Goal: Transaction & Acquisition: Purchase product/service

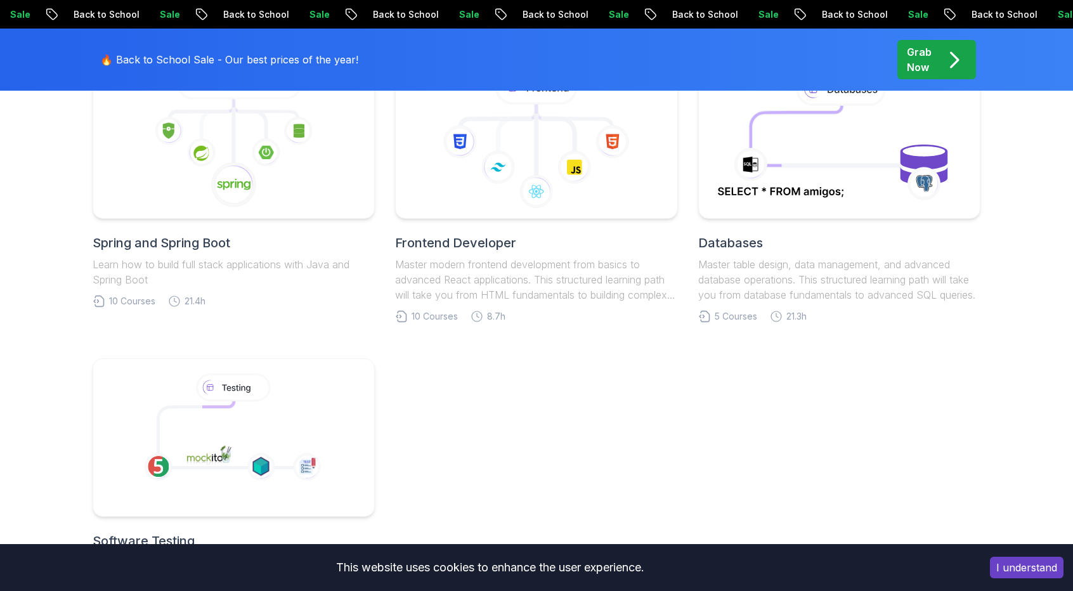
scroll to position [634, 0]
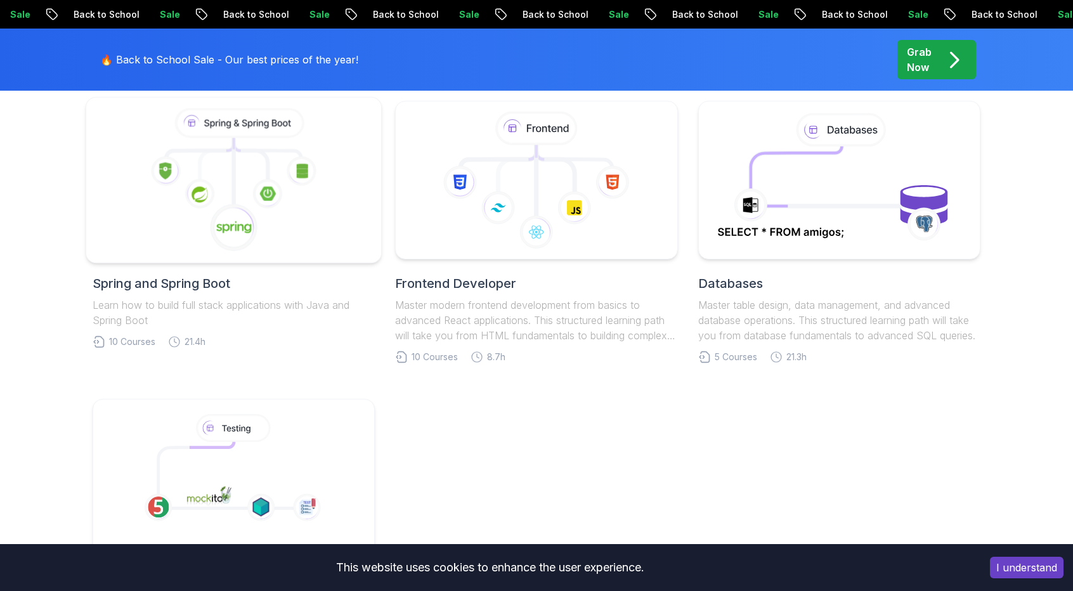
click at [274, 196] on icon at bounding box center [268, 194] width 30 height 30
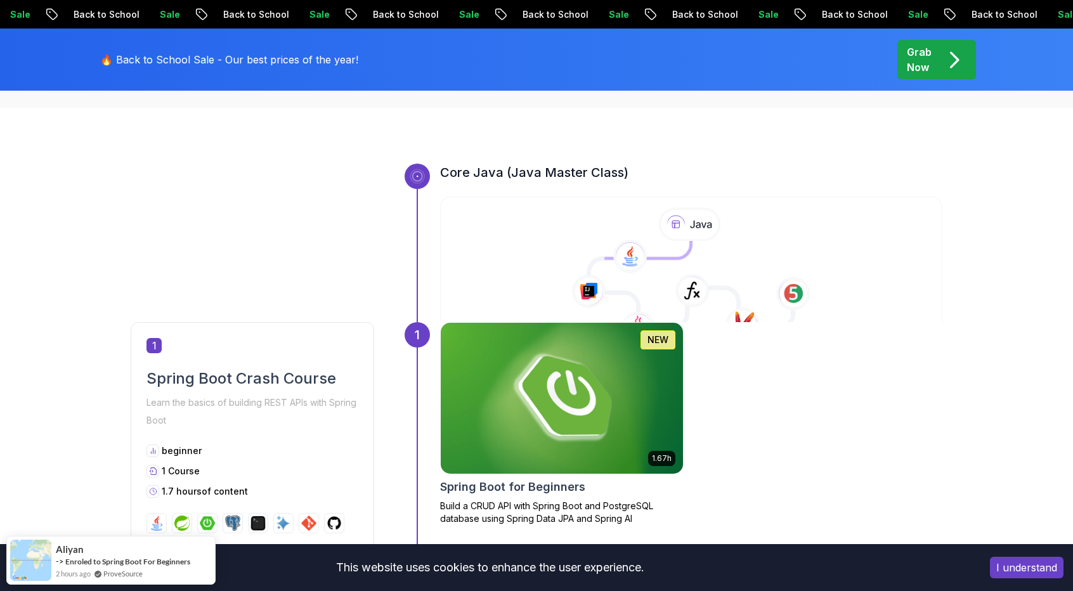
scroll to position [444, 0]
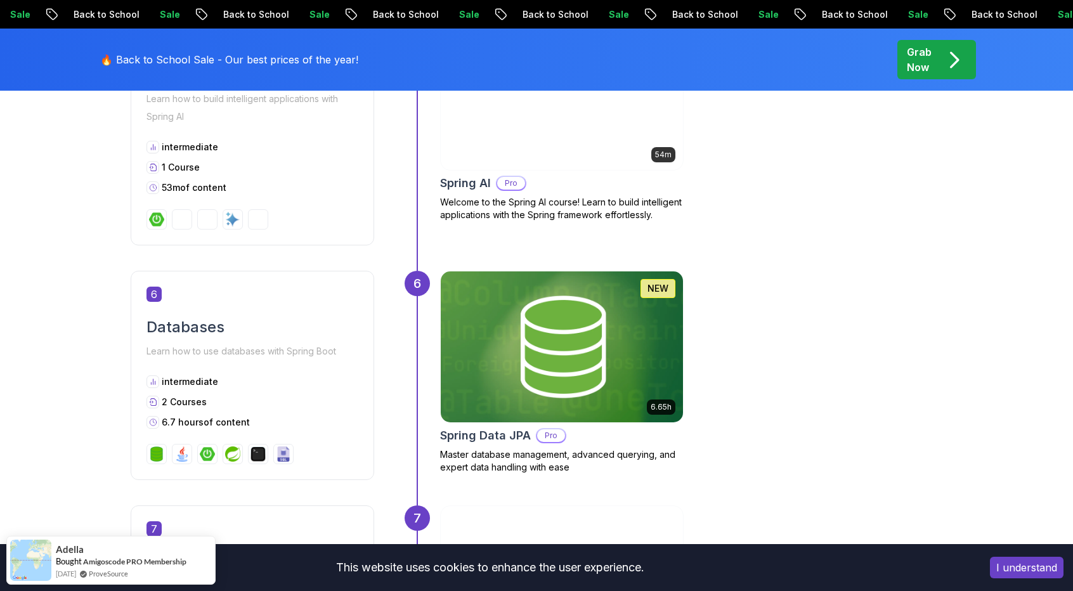
scroll to position [1395, 0]
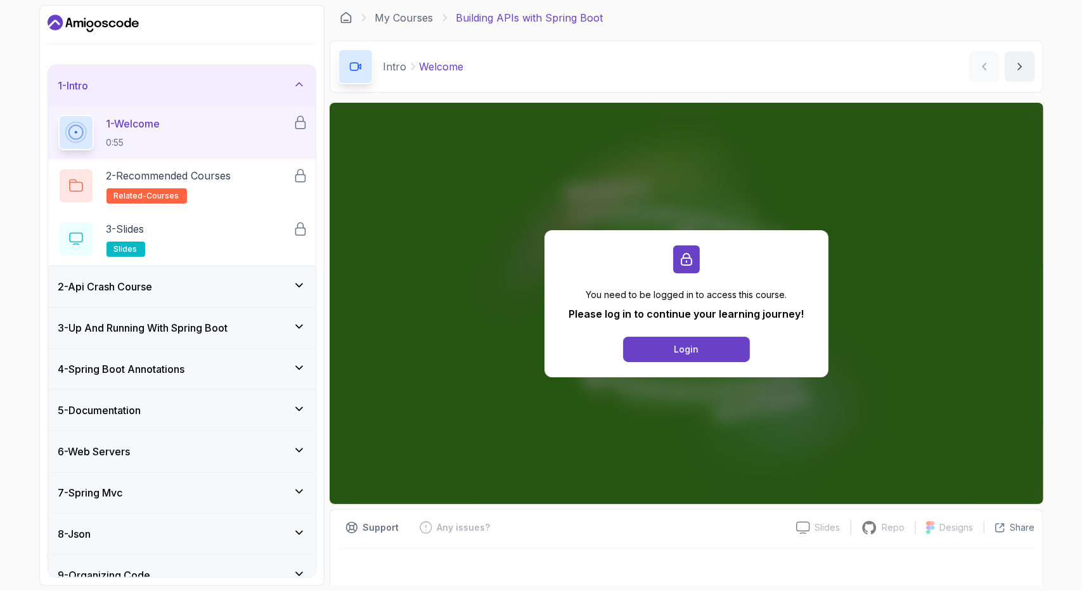
click at [167, 288] on div "2 - Api Crash Course" at bounding box center [181, 286] width 247 height 15
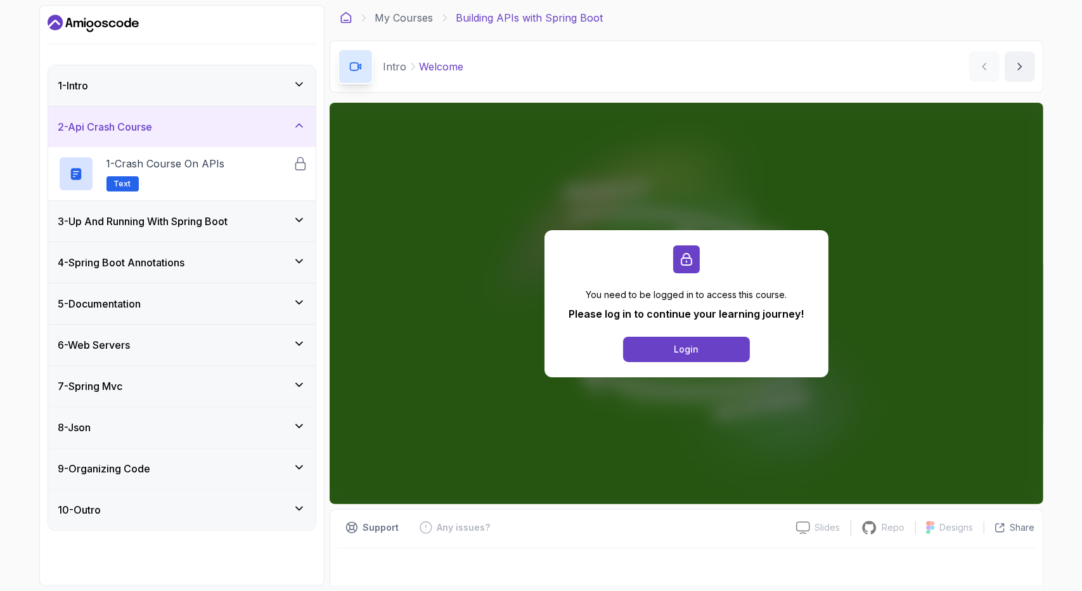
click at [347, 18] on icon at bounding box center [346, 17] width 13 height 13
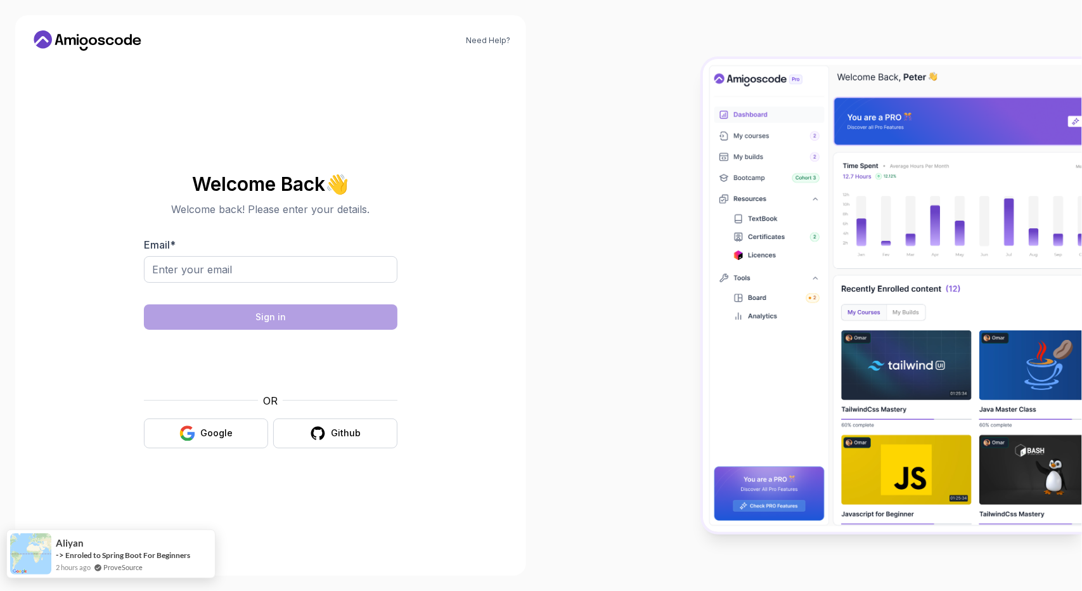
click at [42, 557] on img at bounding box center [30, 553] width 41 height 41
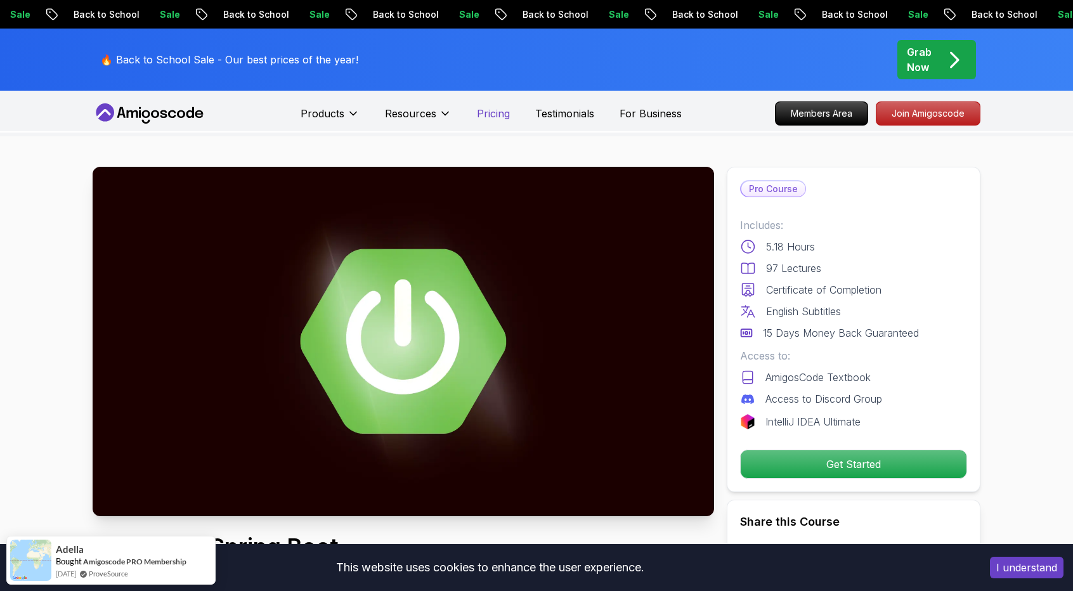
click at [500, 116] on p "Pricing" at bounding box center [493, 113] width 33 height 15
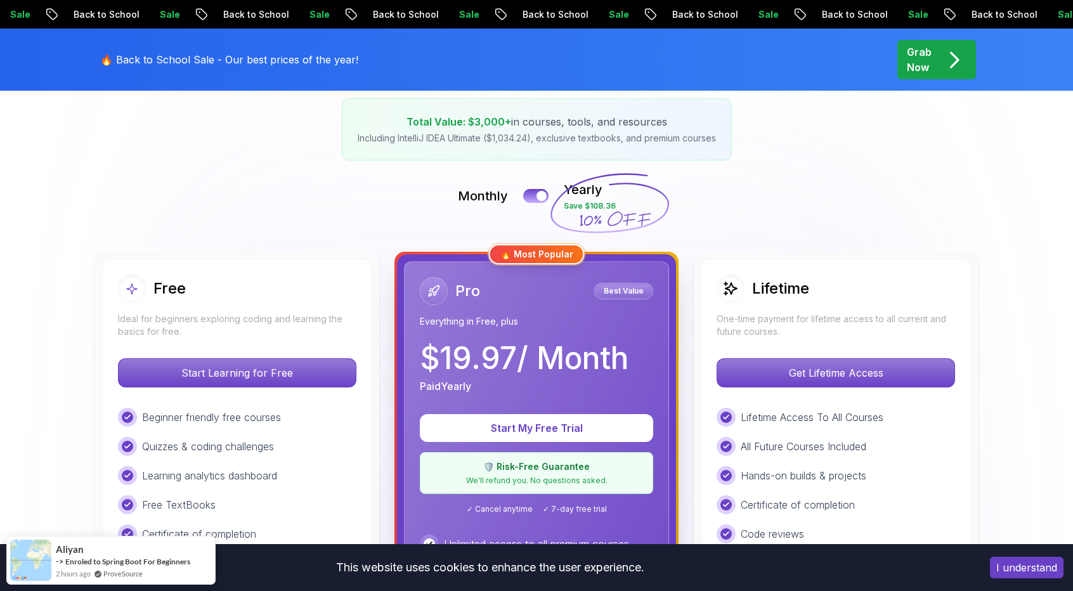
scroll to position [254, 0]
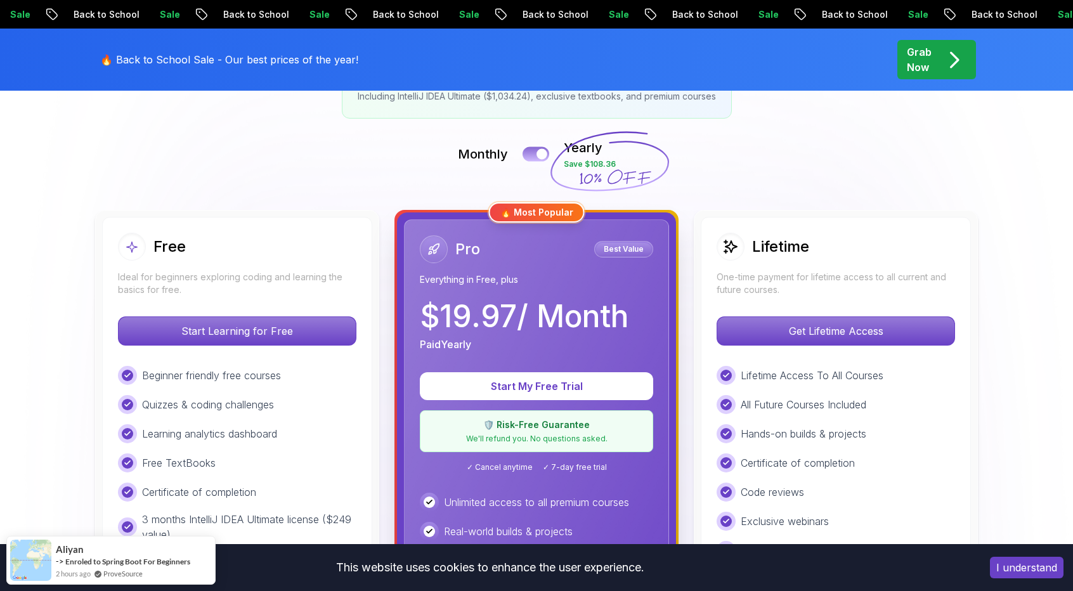
click at [525, 148] on button at bounding box center [535, 153] width 27 height 15
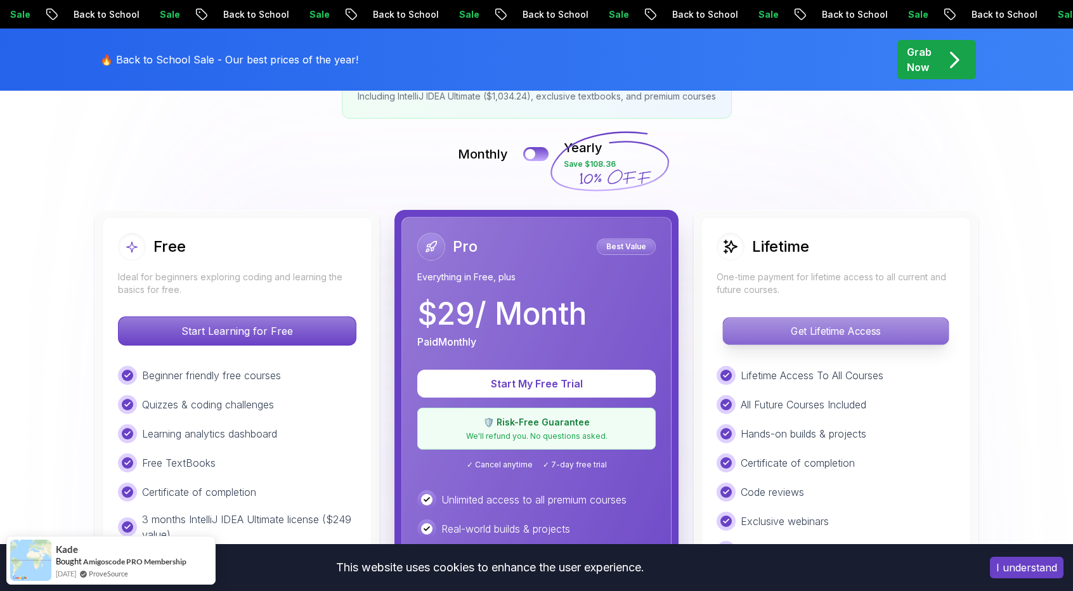
click at [851, 334] on p "Get Lifetime Access" at bounding box center [835, 331] width 225 height 27
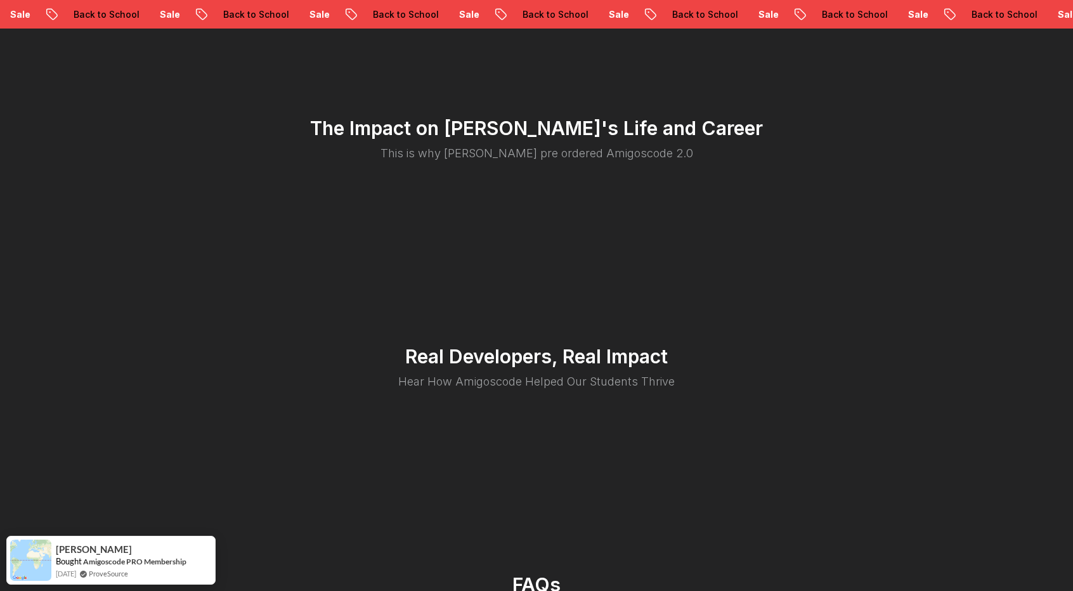
scroll to position [2663, 0]
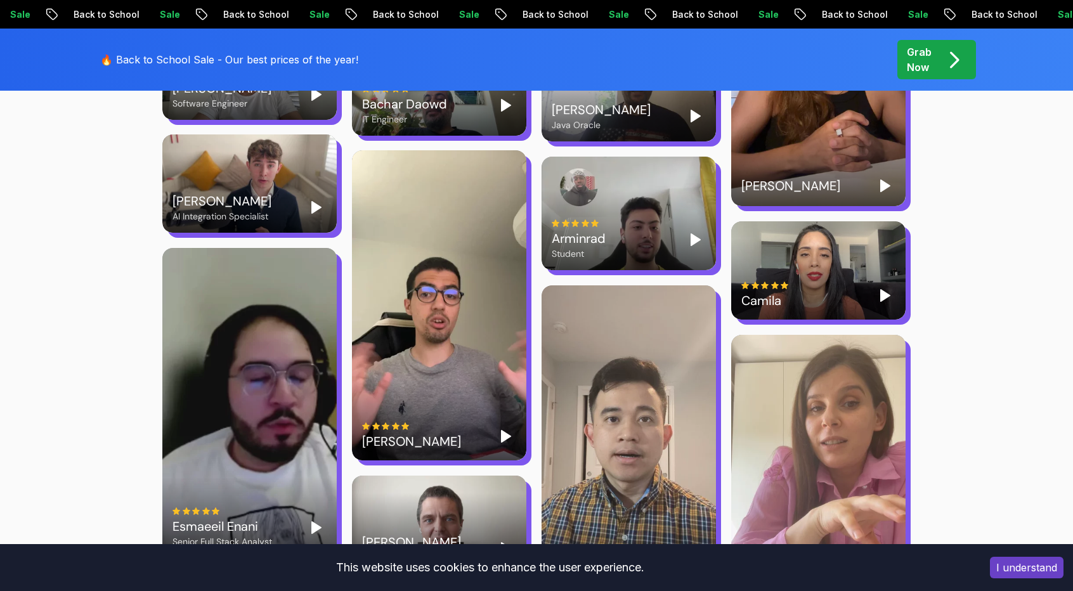
scroll to position [2543, 0]
